Goal: Task Accomplishment & Management: Manage account settings

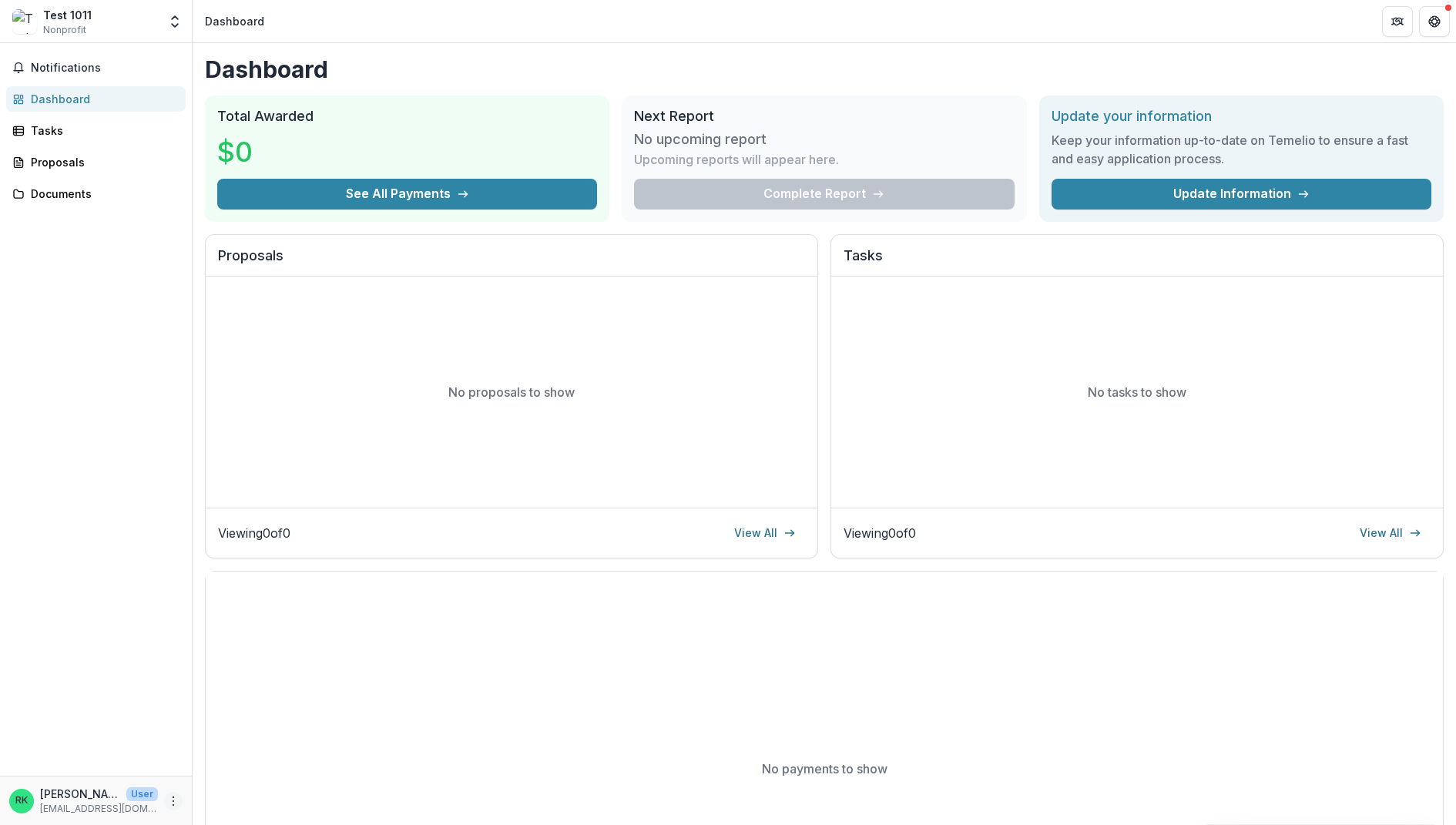
click at [171, 799] on icon "More" at bounding box center [173, 801] width 12 height 12
click at [244, 775] on link "Settings" at bounding box center [276, 768] width 165 height 25
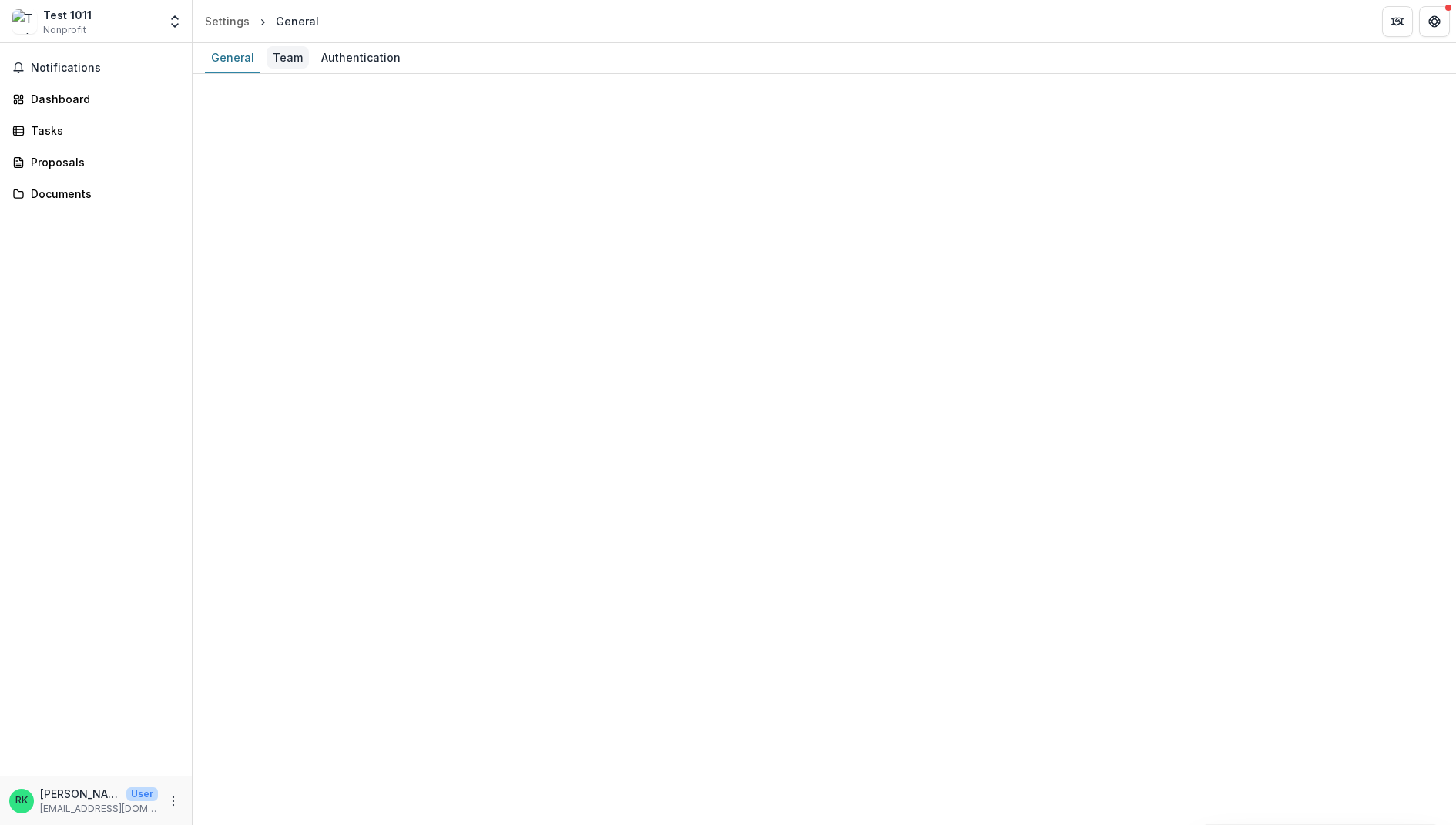
click at [285, 64] on div "Team" at bounding box center [287, 57] width 42 height 22
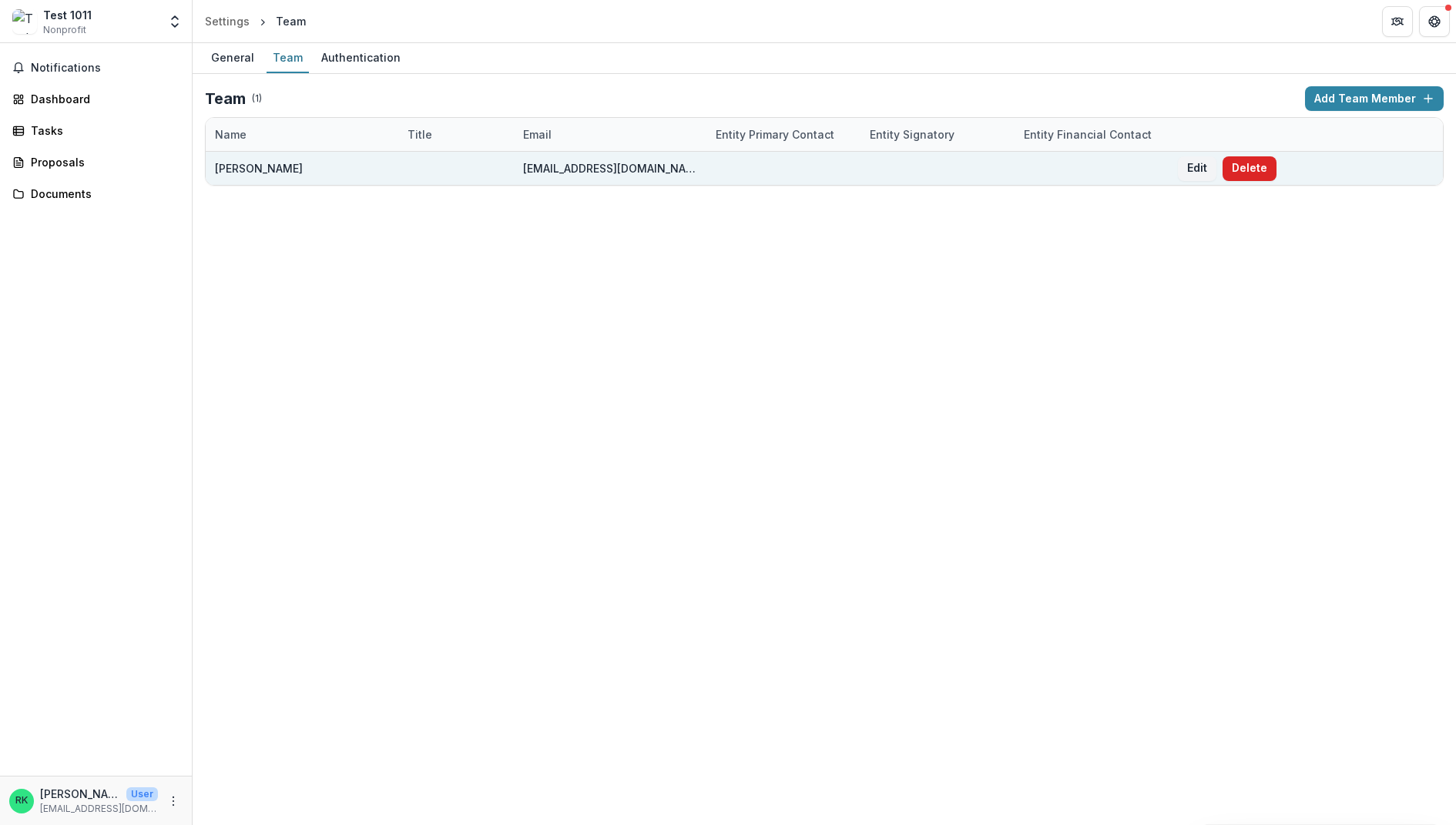
click at [1244, 165] on button "Delete" at bounding box center [1250, 168] width 54 height 24
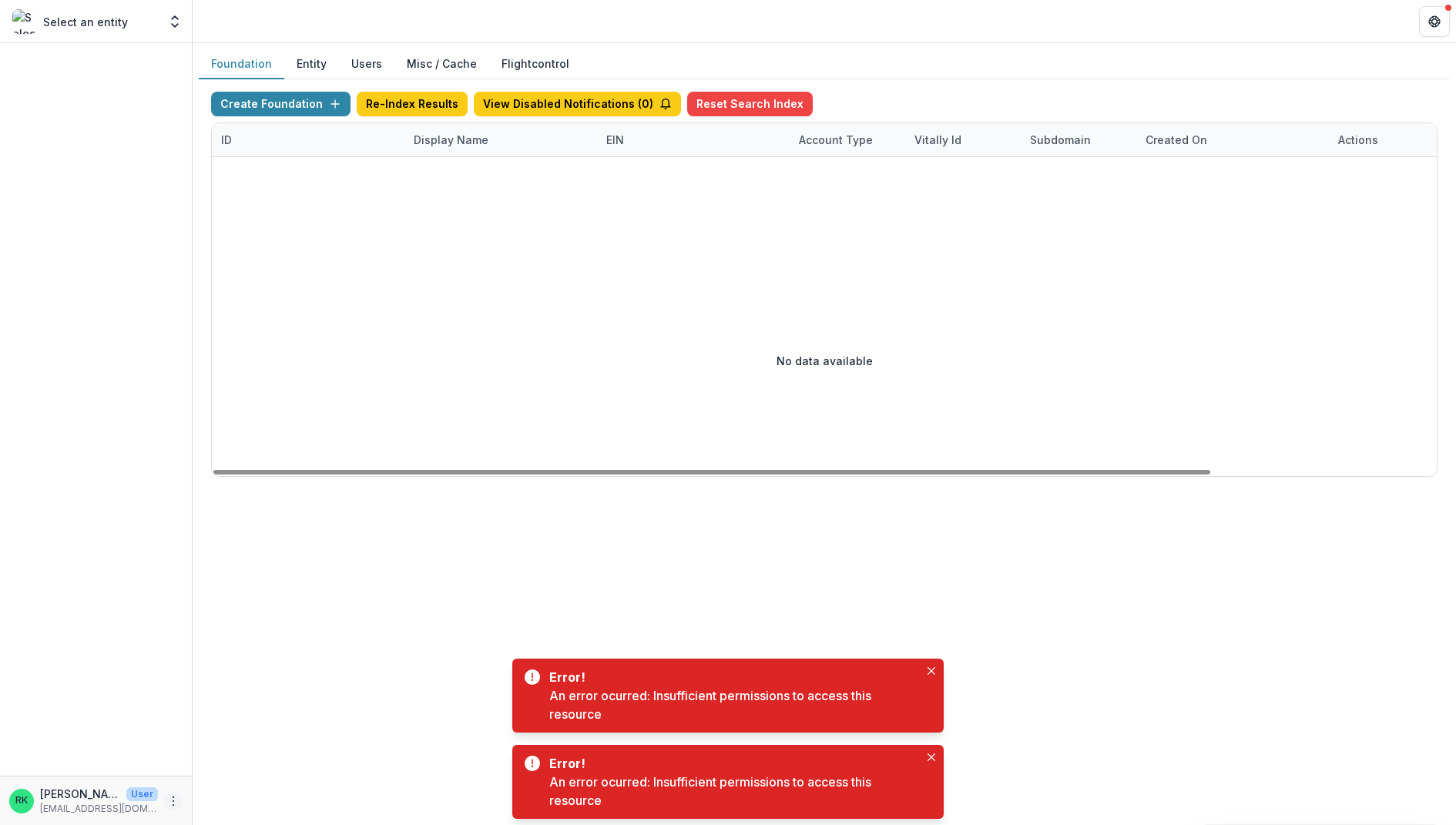
click at [175, 798] on icon "More" at bounding box center [173, 801] width 12 height 12
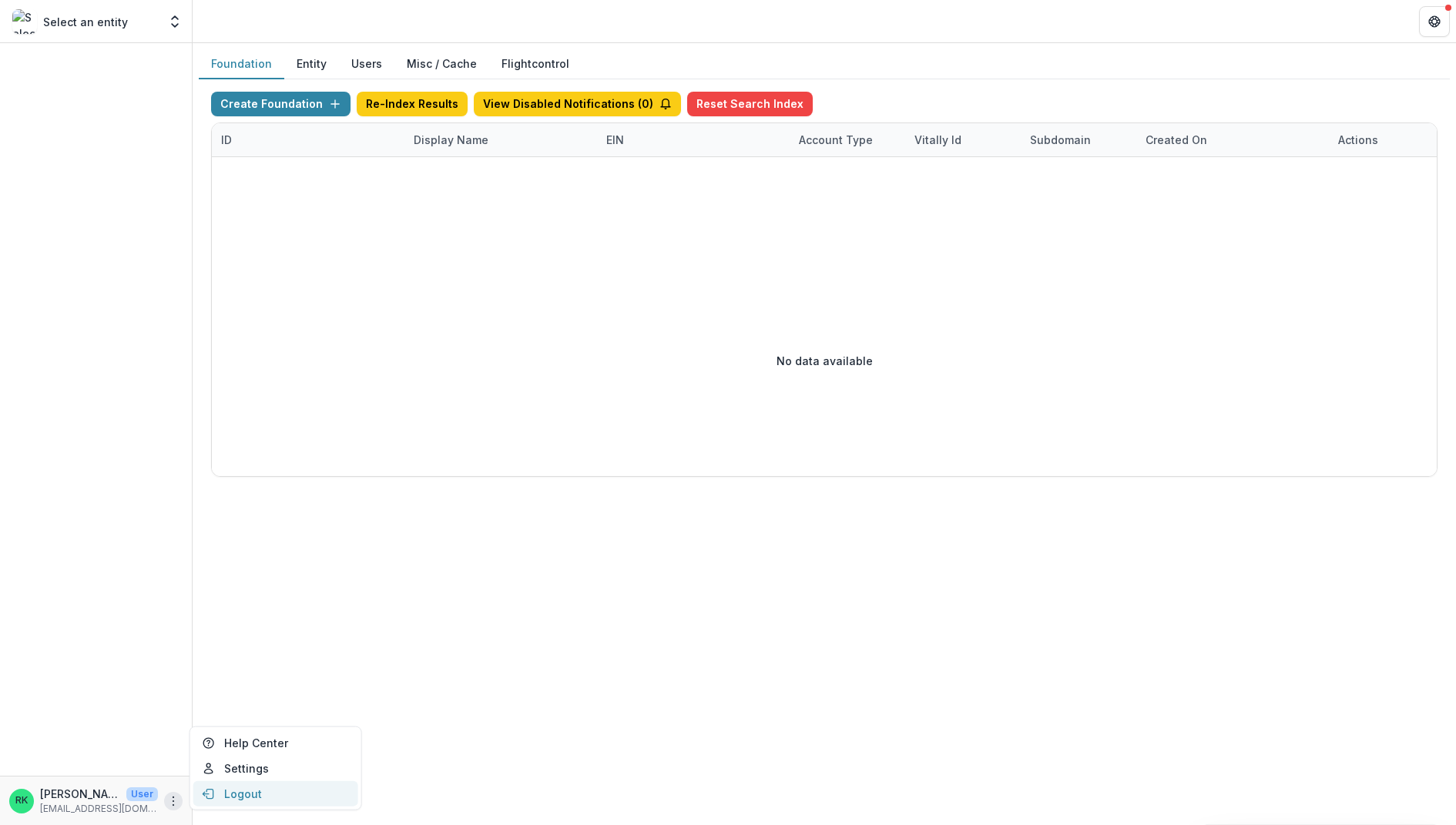
click at [229, 798] on button "Logout" at bounding box center [276, 793] width 165 height 25
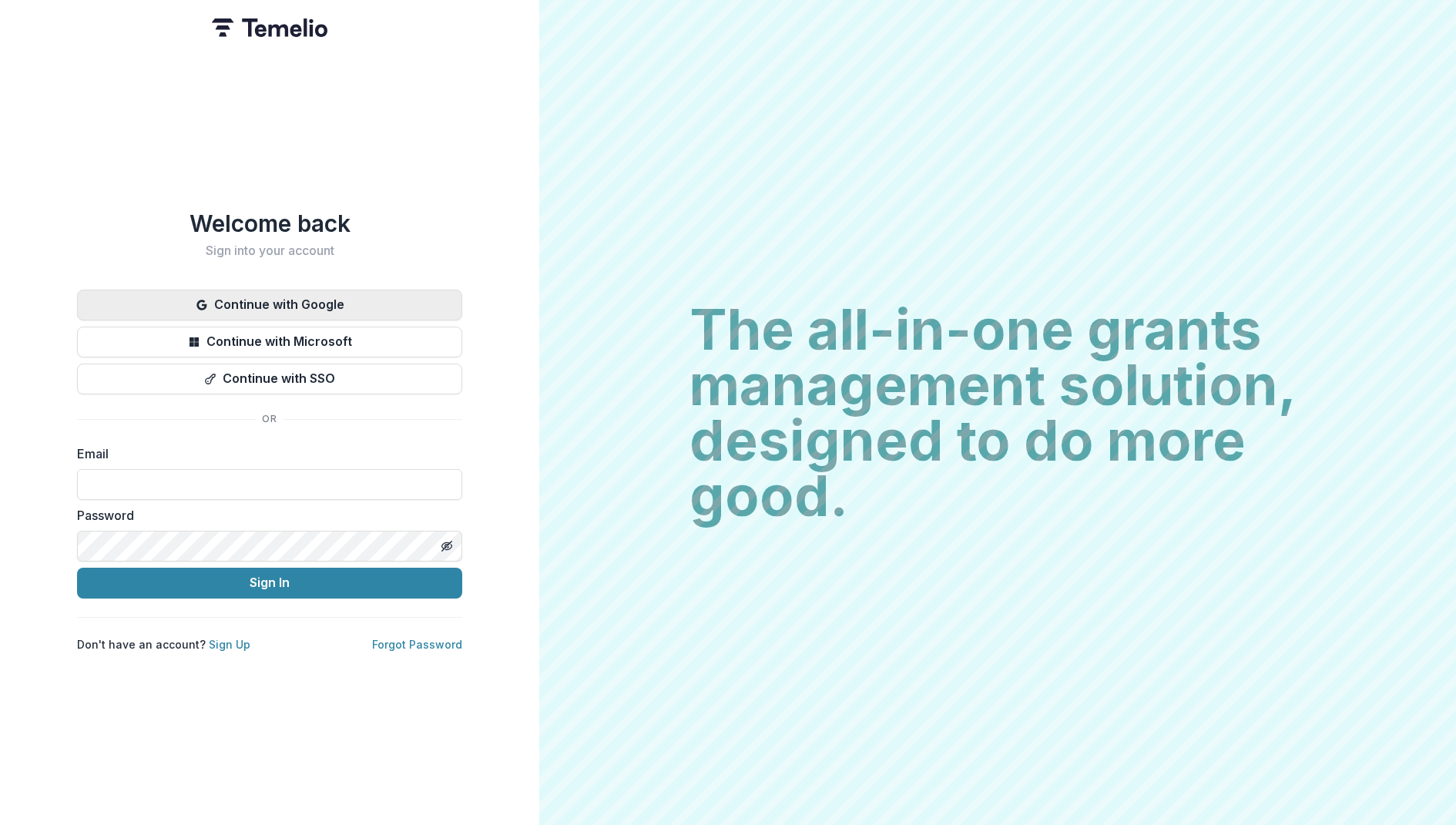
click at [274, 302] on button "Continue with Google" at bounding box center [269, 305] width 385 height 31
